Goal: Task Accomplishment & Management: Use online tool/utility

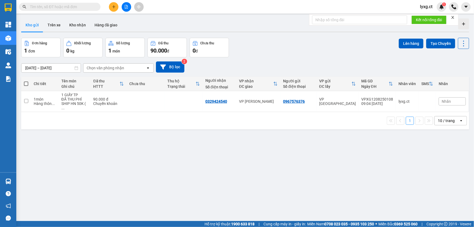
click at [26, 83] on span at bounding box center [26, 83] width 4 height 4
click at [26, 81] on input "checkbox" at bounding box center [26, 81] width 0 height 0
checkbox input "true"
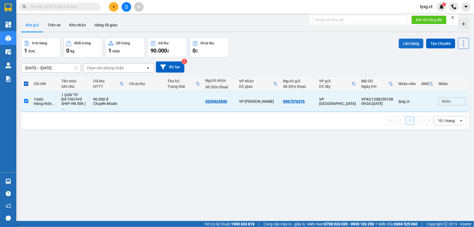
click at [399, 43] on button "Lên hàng" at bounding box center [411, 44] width 25 height 10
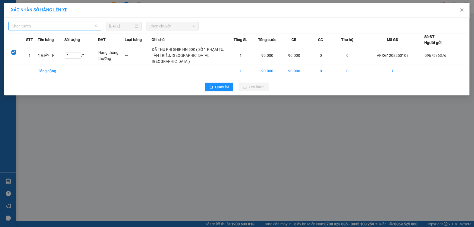
click at [89, 23] on span "Chọn tuyến" at bounding box center [55, 26] width 86 height 8
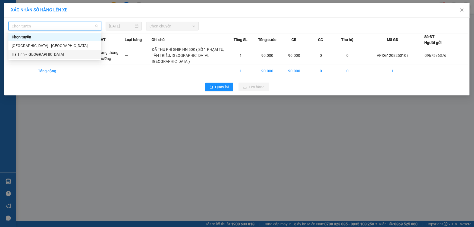
click at [30, 54] on div "Hà Tĩnh - [GEOGRAPHIC_DATA]" at bounding box center [55, 54] width 86 height 6
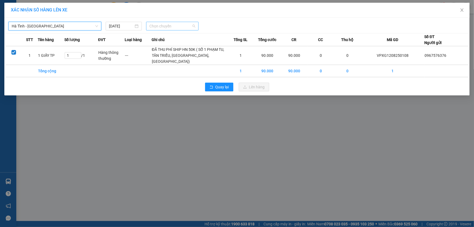
click at [175, 25] on span "Chọn chuyến" at bounding box center [172, 26] width 46 height 8
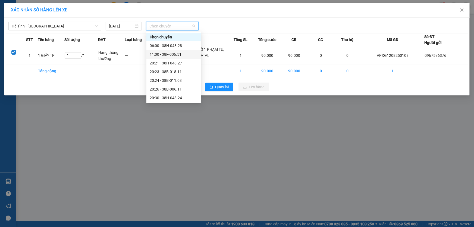
click at [174, 55] on div "11:00 - 38F-006.51" at bounding box center [174, 54] width 48 height 6
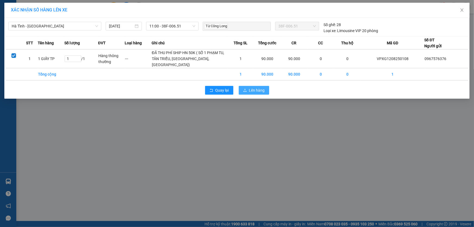
click at [259, 93] on span "Lên hàng" at bounding box center [257, 90] width 16 height 6
